Goal: Entertainment & Leisure: Browse casually

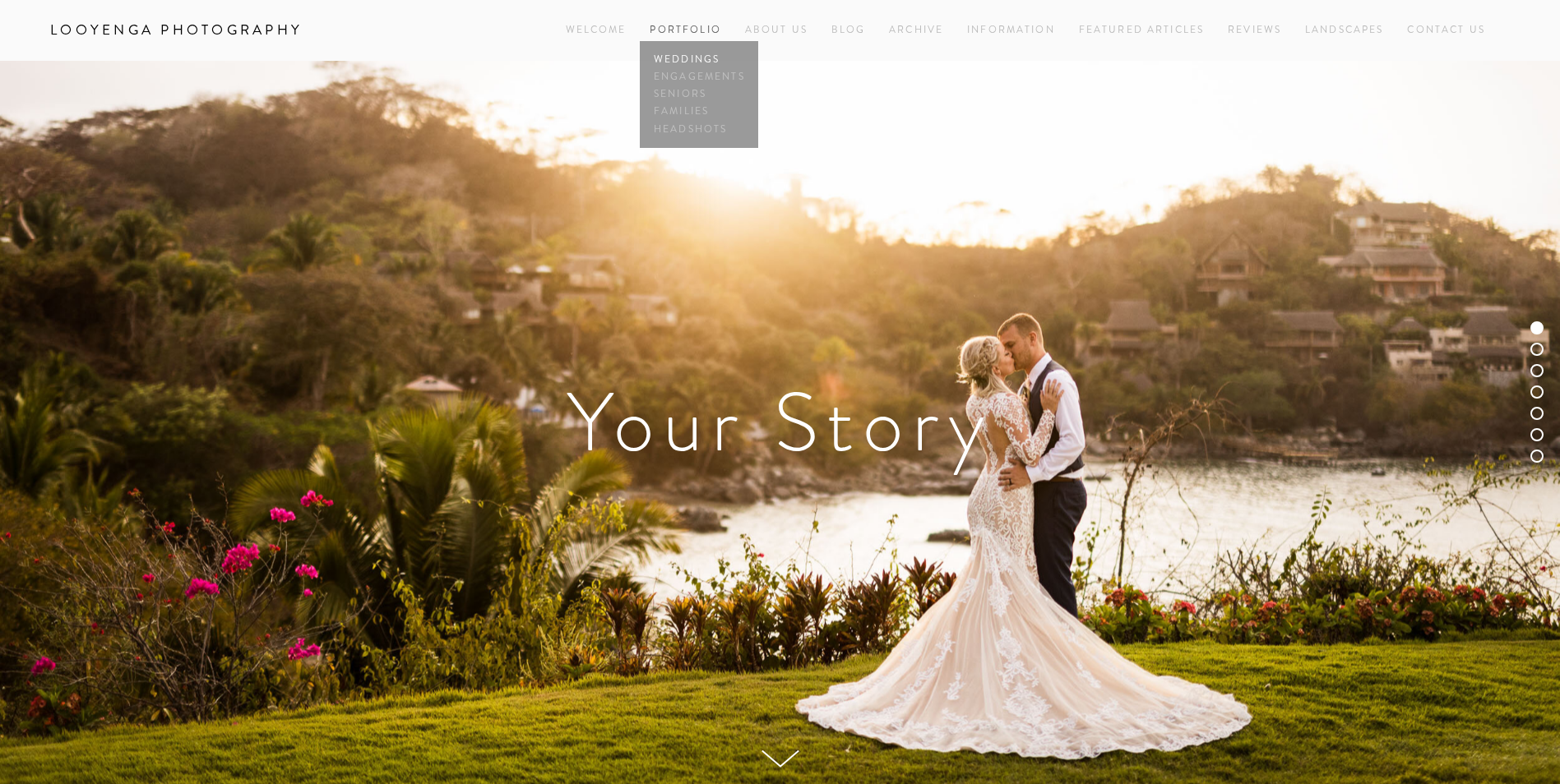
click at [694, 58] on link "Weddings" at bounding box center [699, 59] width 98 height 18
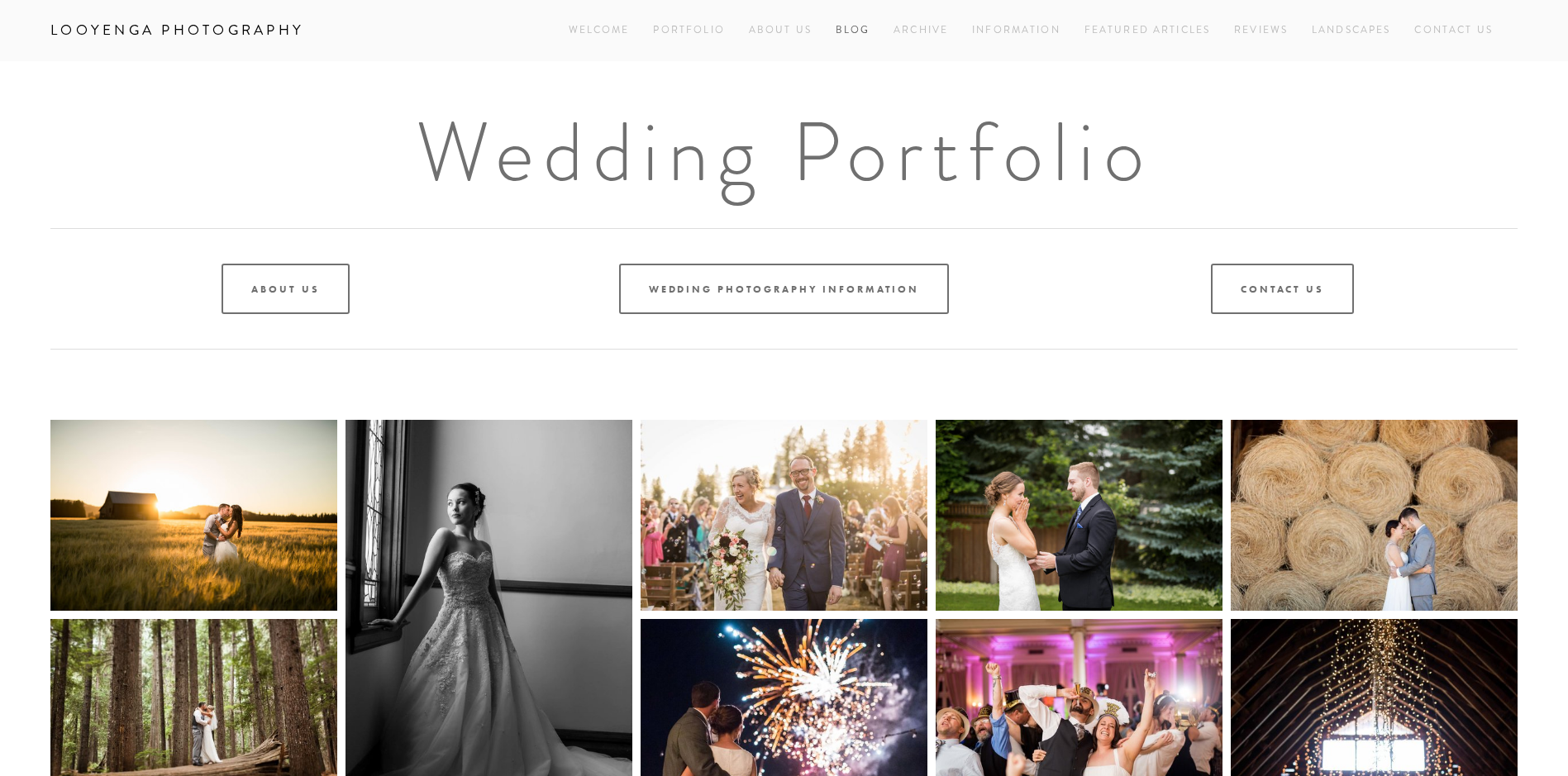
click at [849, 23] on link "Blog" at bounding box center [853, 30] width 34 height 23
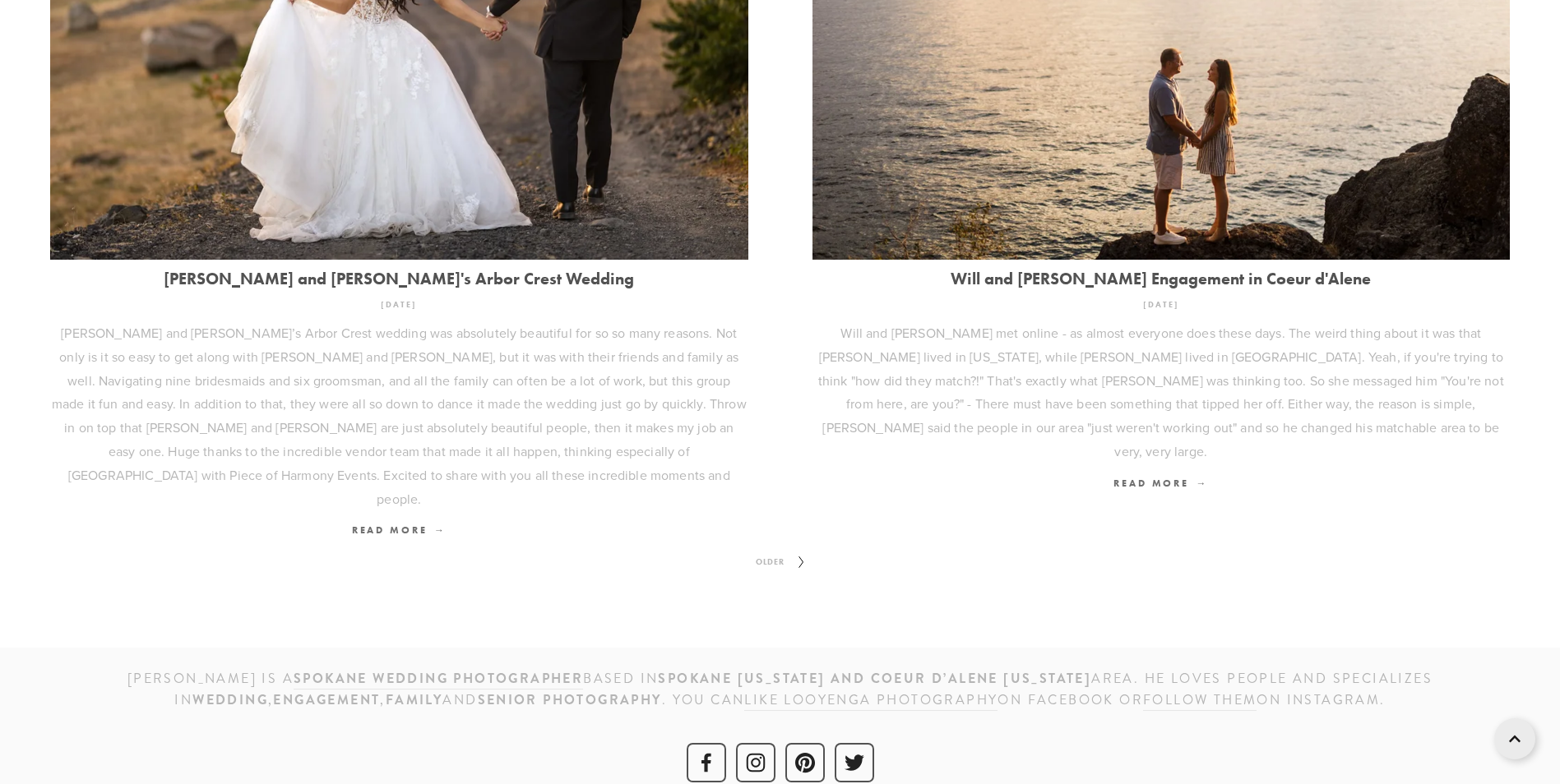
scroll to position [2229, 0]
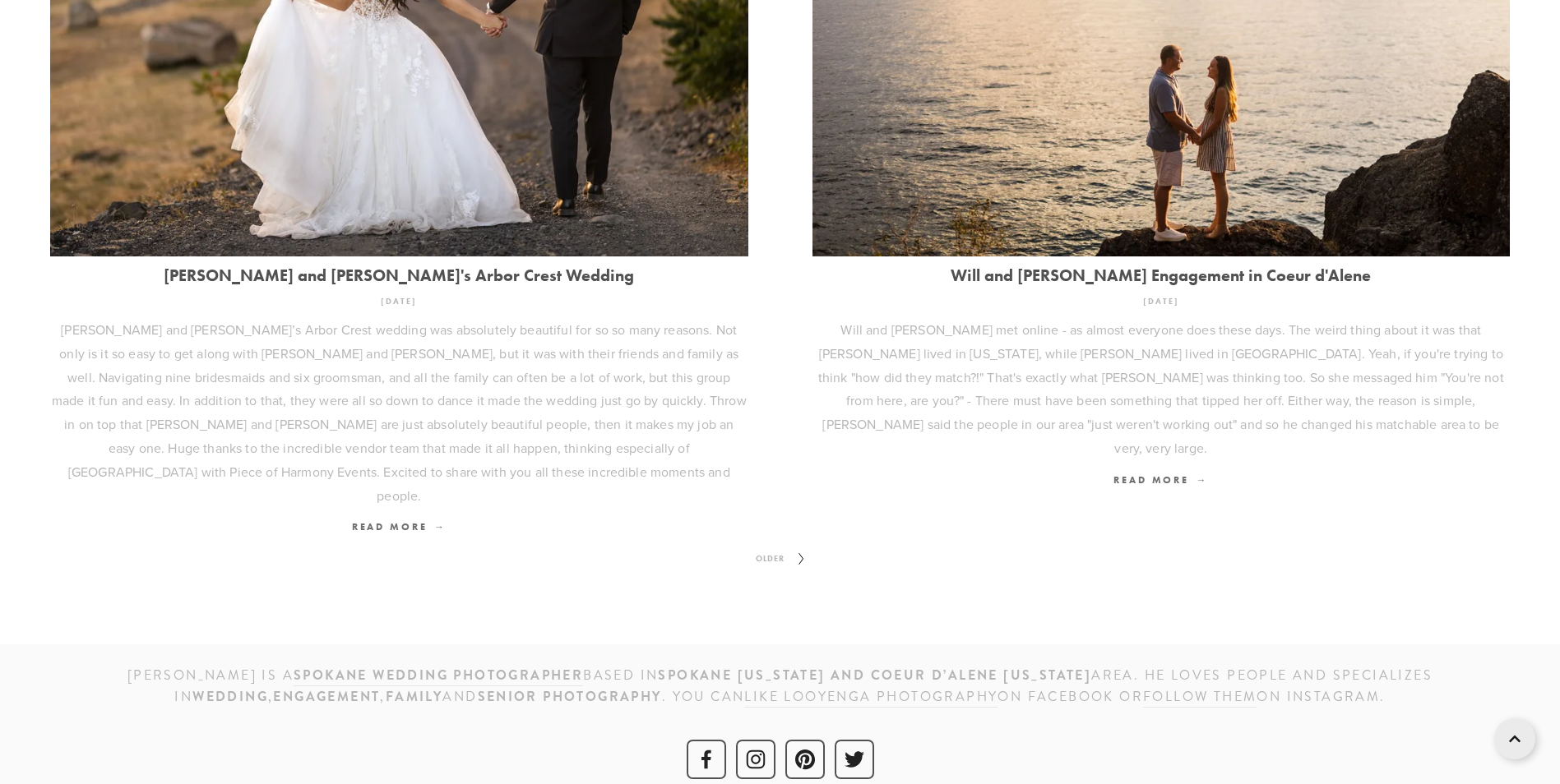
click at [770, 549] on span "Older" at bounding box center [770, 560] width 42 height 22
